Goal: Obtain resource: Obtain resource

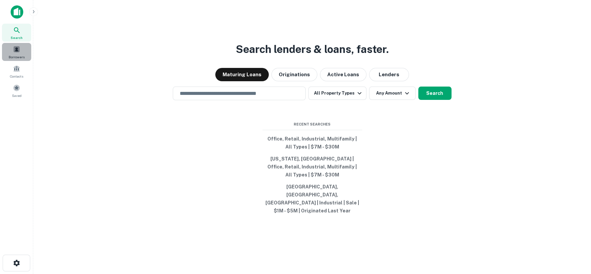
click at [18, 55] on span "Borrowers" at bounding box center [17, 56] width 16 height 5
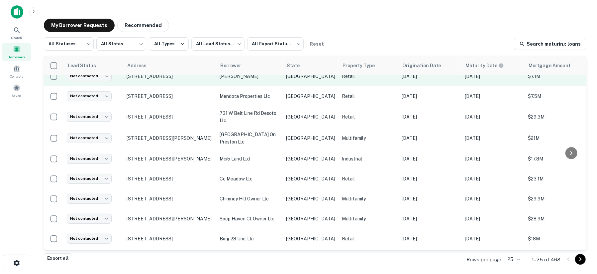
scroll to position [148, 0]
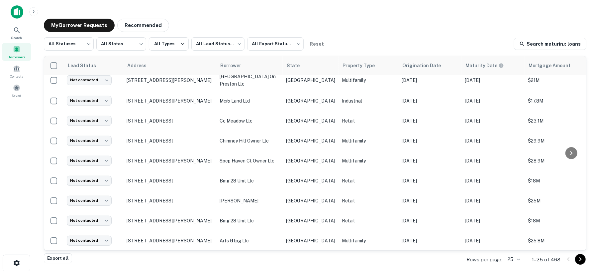
click at [521, 255] on body "Search Borrowers Contacts Saved My Borrower Requests Recommended All Statuses *…" at bounding box center [298, 137] width 597 height 274
click at [514, 224] on li "100" at bounding box center [514, 224] width 23 height 12
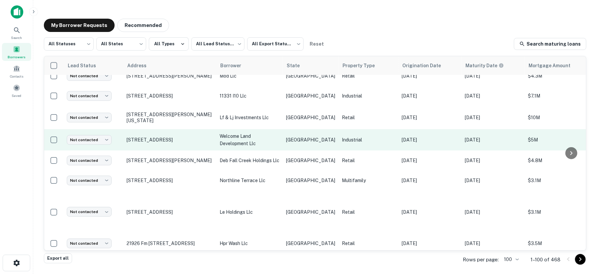
scroll to position [1910, 0]
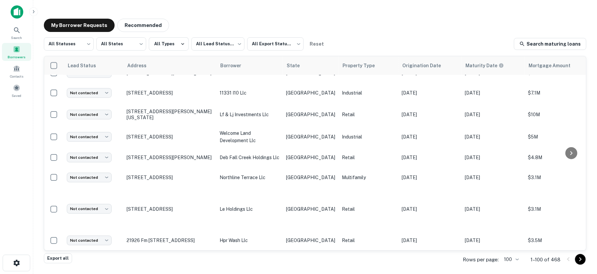
click at [575, 259] on div at bounding box center [575, 259] width 23 height 11
click at [578, 259] on icon "Go to next page" at bounding box center [581, 259] width 8 height 8
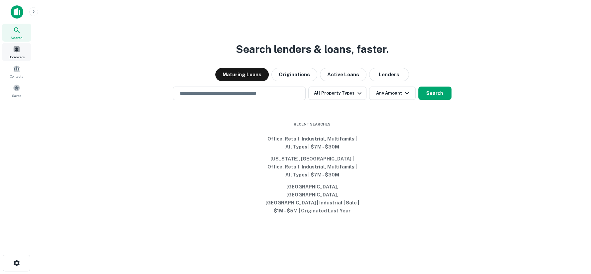
click at [21, 55] on span "Borrowers" at bounding box center [17, 56] width 16 height 5
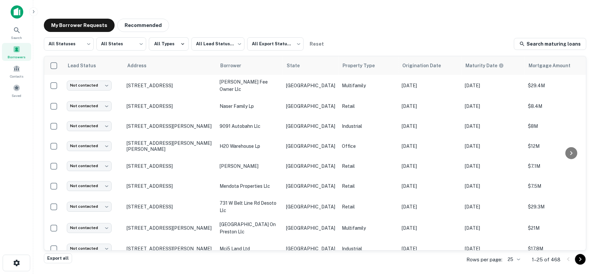
click at [521, 259] on body "Search Borrowers Contacts Saved My Borrower Requests Recommended All Statuses *…" at bounding box center [298, 137] width 597 height 274
click at [513, 220] on li "100" at bounding box center [514, 224] width 23 height 12
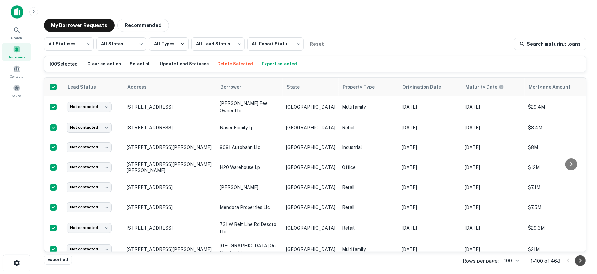
click at [584, 261] on icon "Go to next page" at bounding box center [581, 260] width 8 height 8
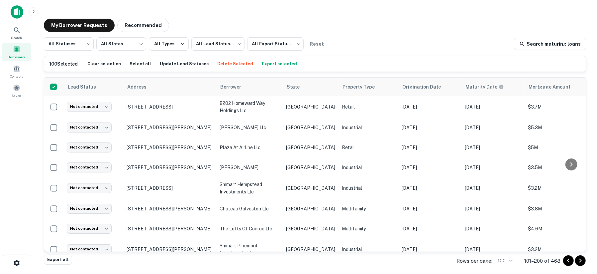
click at [509, 259] on body "Search Borrowers Contacts Saved My Borrower Requests Recommended All Statuses *…" at bounding box center [298, 137] width 597 height 274
click at [506, 203] on li "25" at bounding box center [506, 200] width 23 height 12
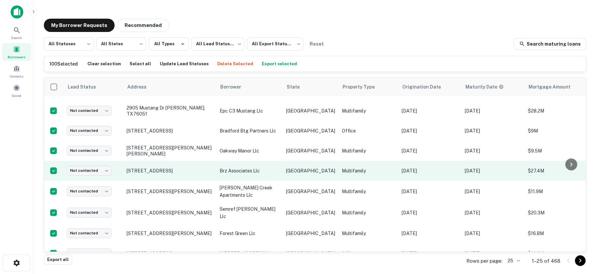
scroll to position [357, 0]
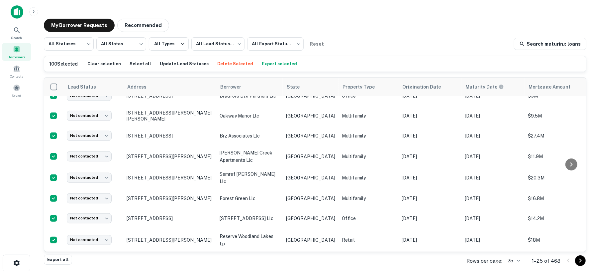
click at [583, 260] on icon "Go to next page" at bounding box center [581, 260] width 8 height 8
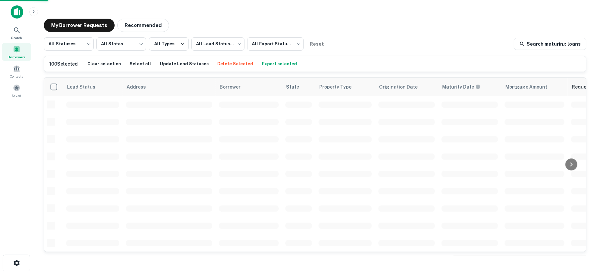
scroll to position [283, 0]
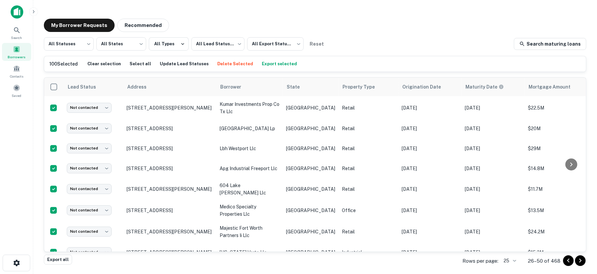
click at [583, 260] on icon "Go to next page" at bounding box center [581, 260] width 8 height 8
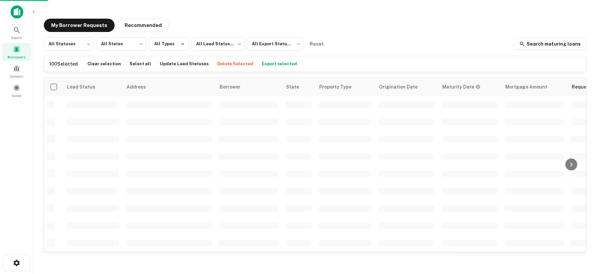
scroll to position [283, 0]
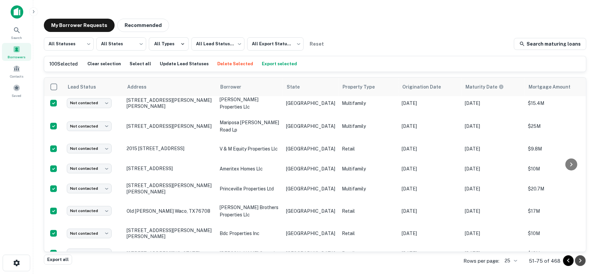
click at [583, 260] on icon "Go to next page" at bounding box center [581, 260] width 8 height 8
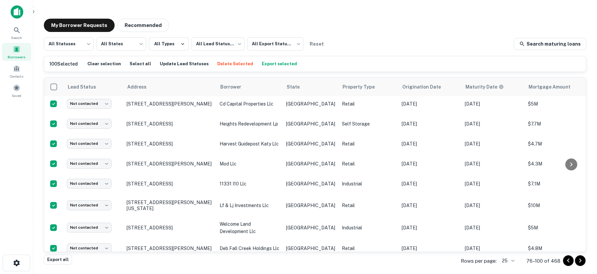
scroll to position [357, 0]
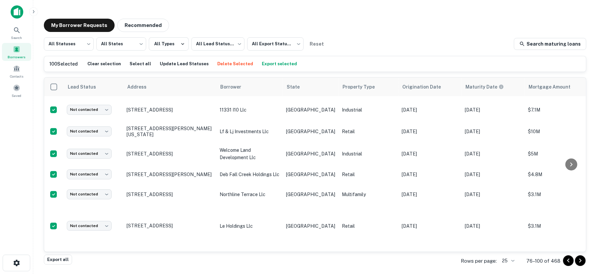
click at [583, 260] on icon "Go to next page" at bounding box center [581, 260] width 8 height 8
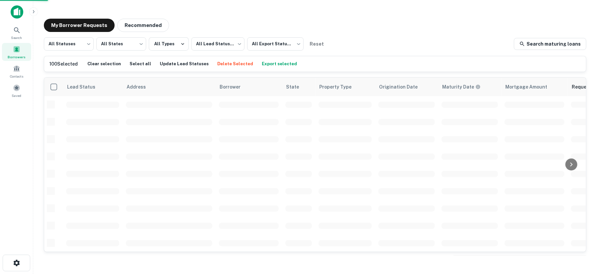
scroll to position [283, 0]
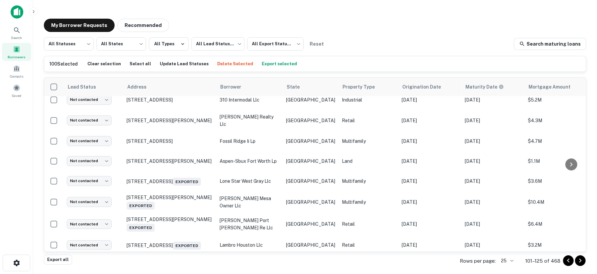
click at [583, 260] on icon "Go to next page" at bounding box center [581, 260] width 8 height 8
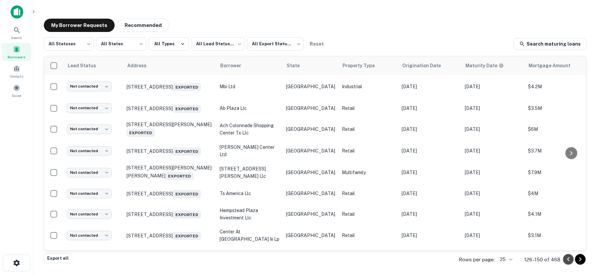
click at [571, 262] on icon "Go to previous page" at bounding box center [569, 259] width 8 height 8
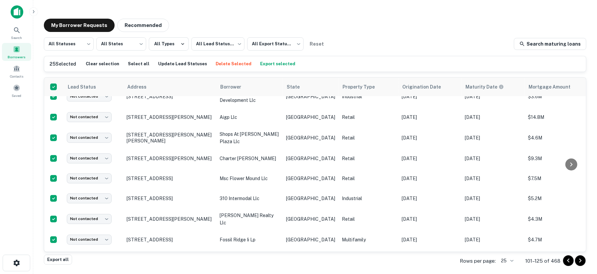
scroll to position [366, 0]
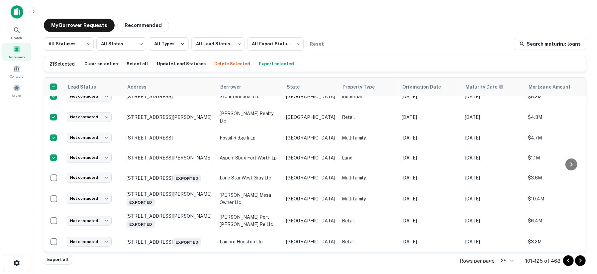
click at [569, 262] on icon "Go to previous page" at bounding box center [569, 260] width 8 height 8
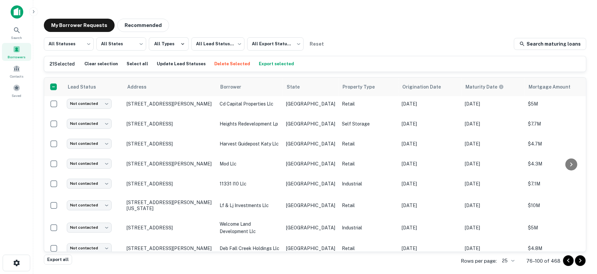
scroll to position [366, 0]
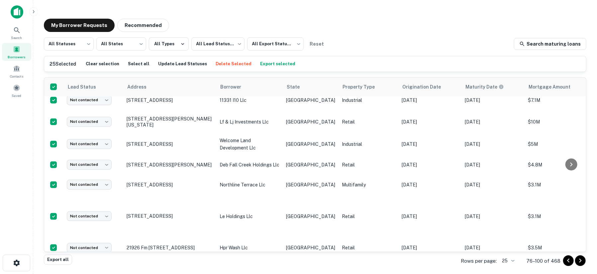
click at [566, 260] on icon "Go to previous page" at bounding box center [569, 260] width 8 height 8
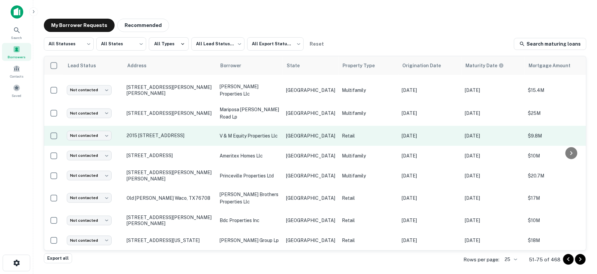
scroll to position [357, 0]
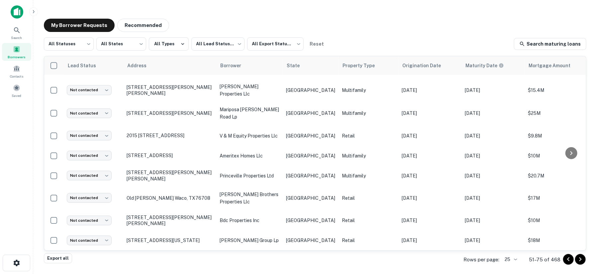
click at [516, 258] on body "Search Borrowers Contacts Saved My Borrower Requests Recommended All Statuses *…" at bounding box center [298, 137] width 597 height 274
click at [512, 224] on li "100" at bounding box center [512, 224] width 23 height 12
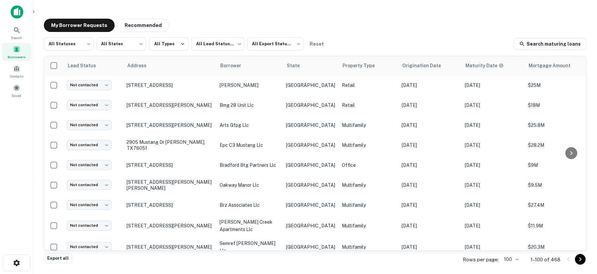
scroll to position [357, 0]
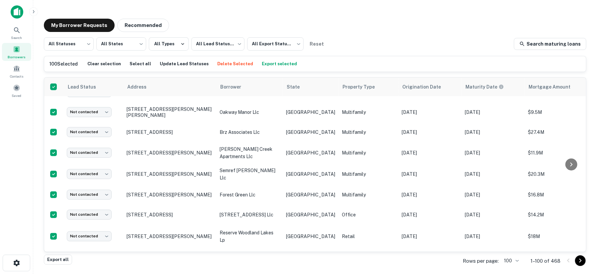
click at [517, 262] on body "Search Borrowers Contacts Saved My Borrower Requests Recommended All Statuses *…" at bounding box center [298, 137] width 597 height 274
click at [265, 66] on div at bounding box center [298, 137] width 597 height 274
click at [266, 64] on button "Export selected" at bounding box center [279, 64] width 39 height 10
click at [578, 260] on icon "Go to next page" at bounding box center [581, 260] width 8 height 8
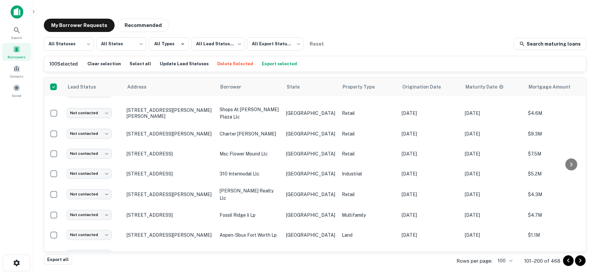
scroll to position [357, 0]
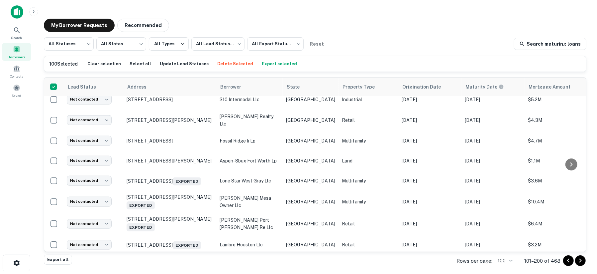
click at [504, 261] on body "Search Borrowers Contacts Saved My Borrower Requests Recommended All Statuses *…" at bounding box center [298, 137] width 597 height 274
click at [506, 198] on li "25" at bounding box center [506, 200] width 23 height 12
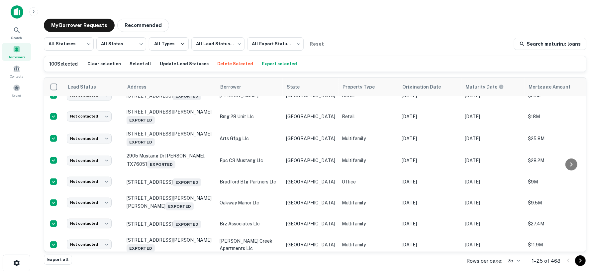
scroll to position [357, 0]
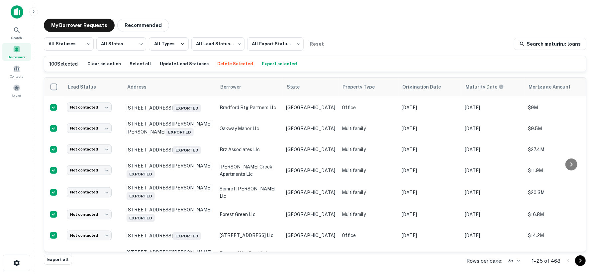
click at [578, 259] on icon "Go to next page" at bounding box center [581, 260] width 8 height 8
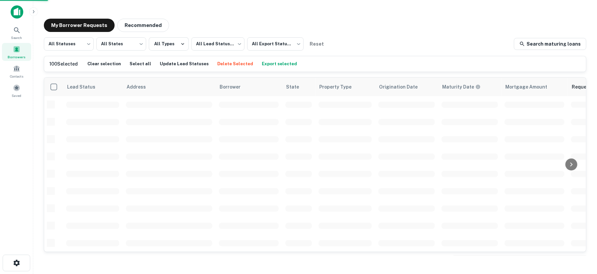
scroll to position [283, 0]
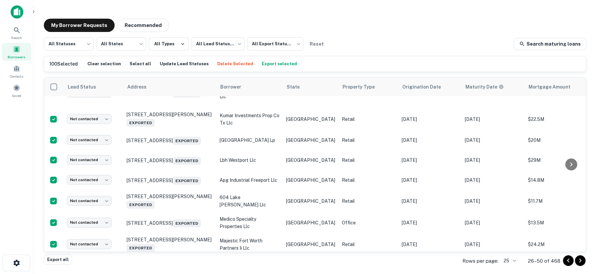
click at [580, 259] on icon "Go to next page" at bounding box center [581, 260] width 2 height 4
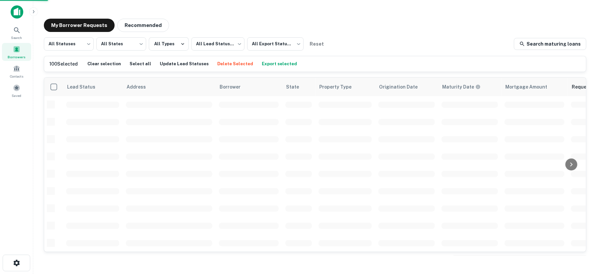
scroll to position [283, 0]
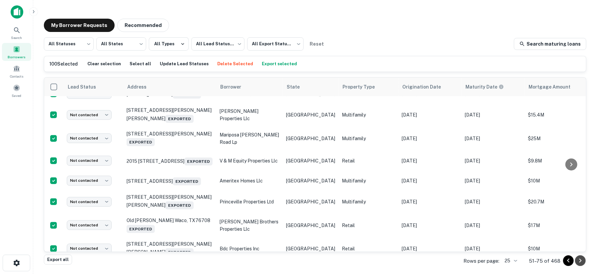
click at [582, 261] on icon "Go to next page" at bounding box center [581, 260] width 8 height 8
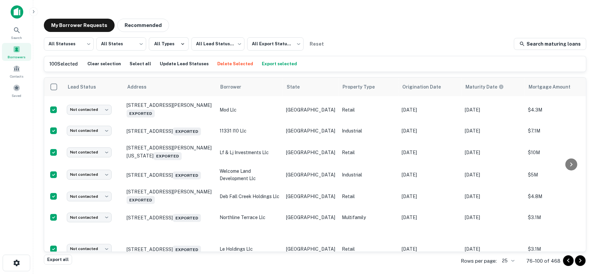
click at [582, 260] on icon "Go to next page" at bounding box center [581, 260] width 8 height 8
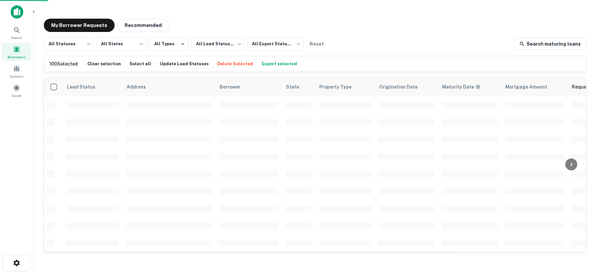
scroll to position [283, 0]
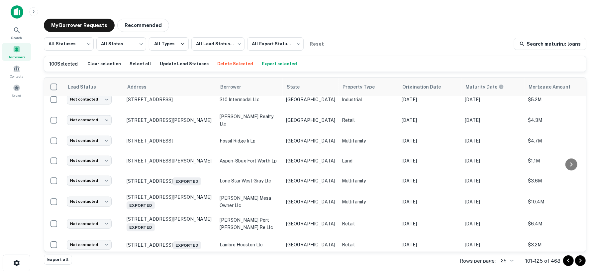
click at [584, 260] on icon "Go to next page" at bounding box center [581, 260] width 8 height 8
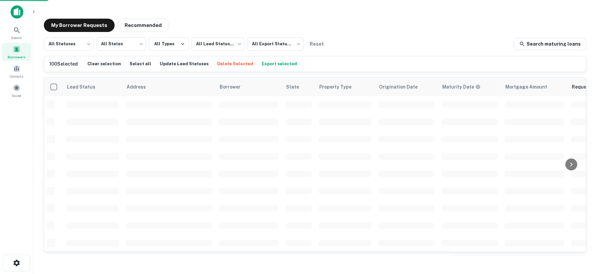
scroll to position [283, 0]
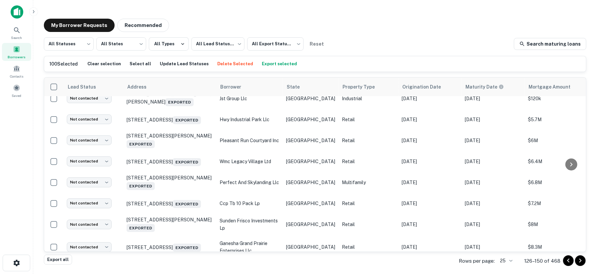
click at [569, 259] on icon "Go to previous page" at bounding box center [569, 260] width 2 height 4
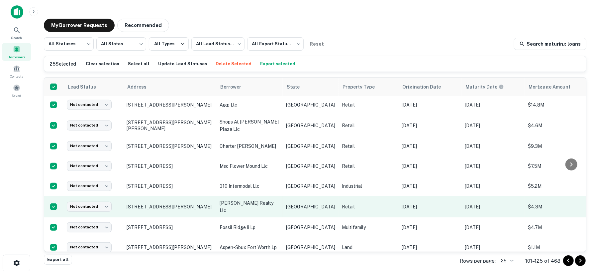
scroll to position [366, 0]
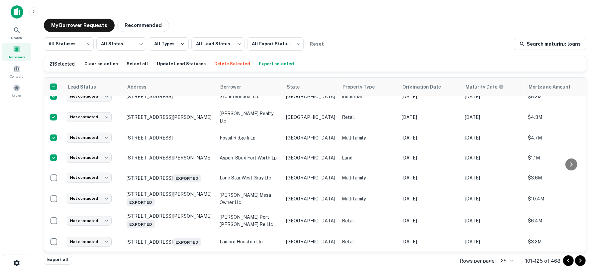
click at [262, 63] on button "Export selected" at bounding box center [276, 64] width 39 height 10
